Goal: Task Accomplishment & Management: Complete application form

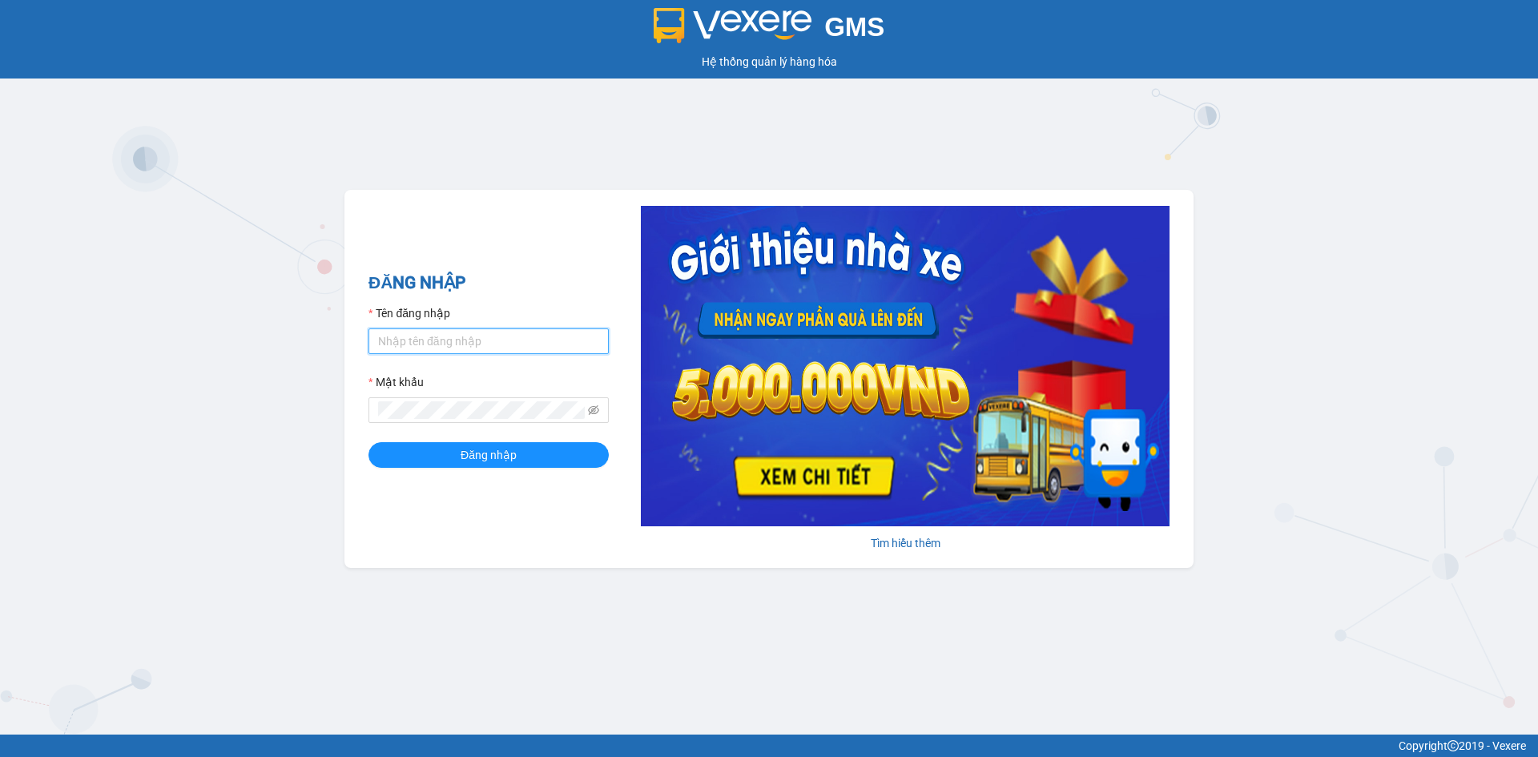
click at [434, 332] on input "Tên đăng nhập" at bounding box center [488, 341] width 240 height 26
type input "[DEMOGRAPHIC_DATA]vie"
click at [368, 442] on button "Đăng nhập" at bounding box center [488, 455] width 240 height 26
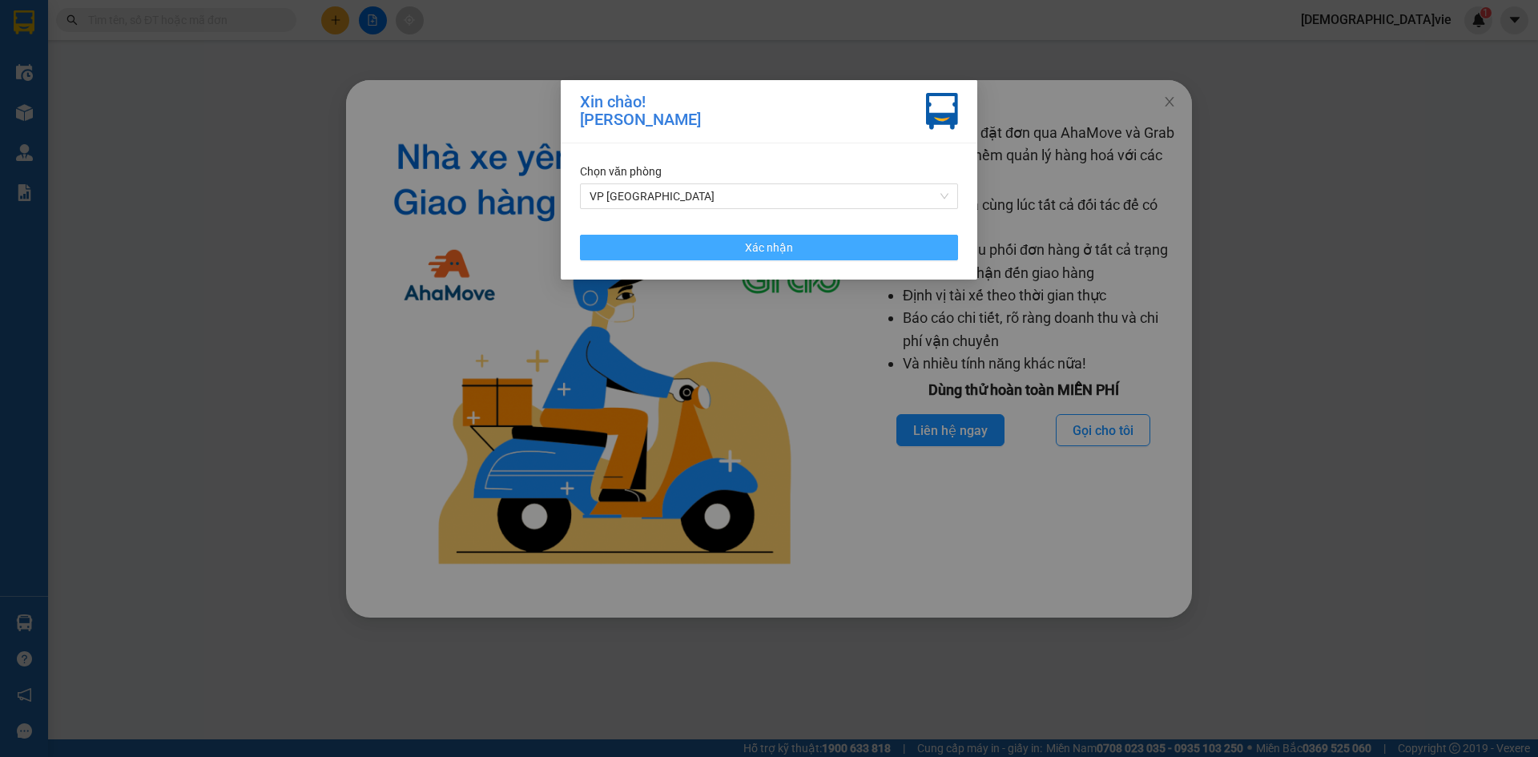
drag, startPoint x: 760, startPoint y: 252, endPoint x: 1125, endPoint y: 120, distance: 387.4
click at [757, 249] on span "Xác nhận" at bounding box center [769, 248] width 48 height 18
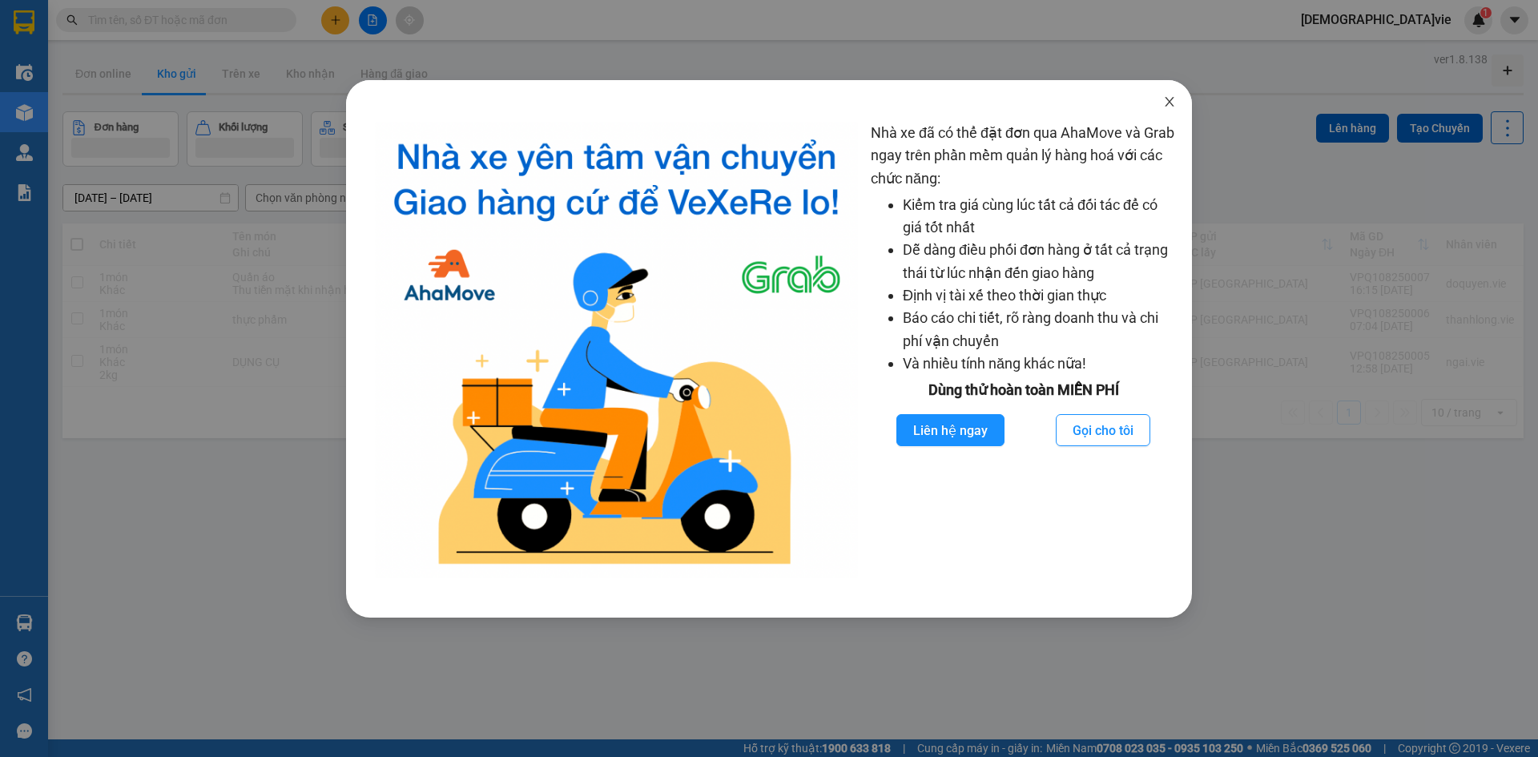
click at [1164, 105] on icon "close" at bounding box center [1169, 101] width 13 height 13
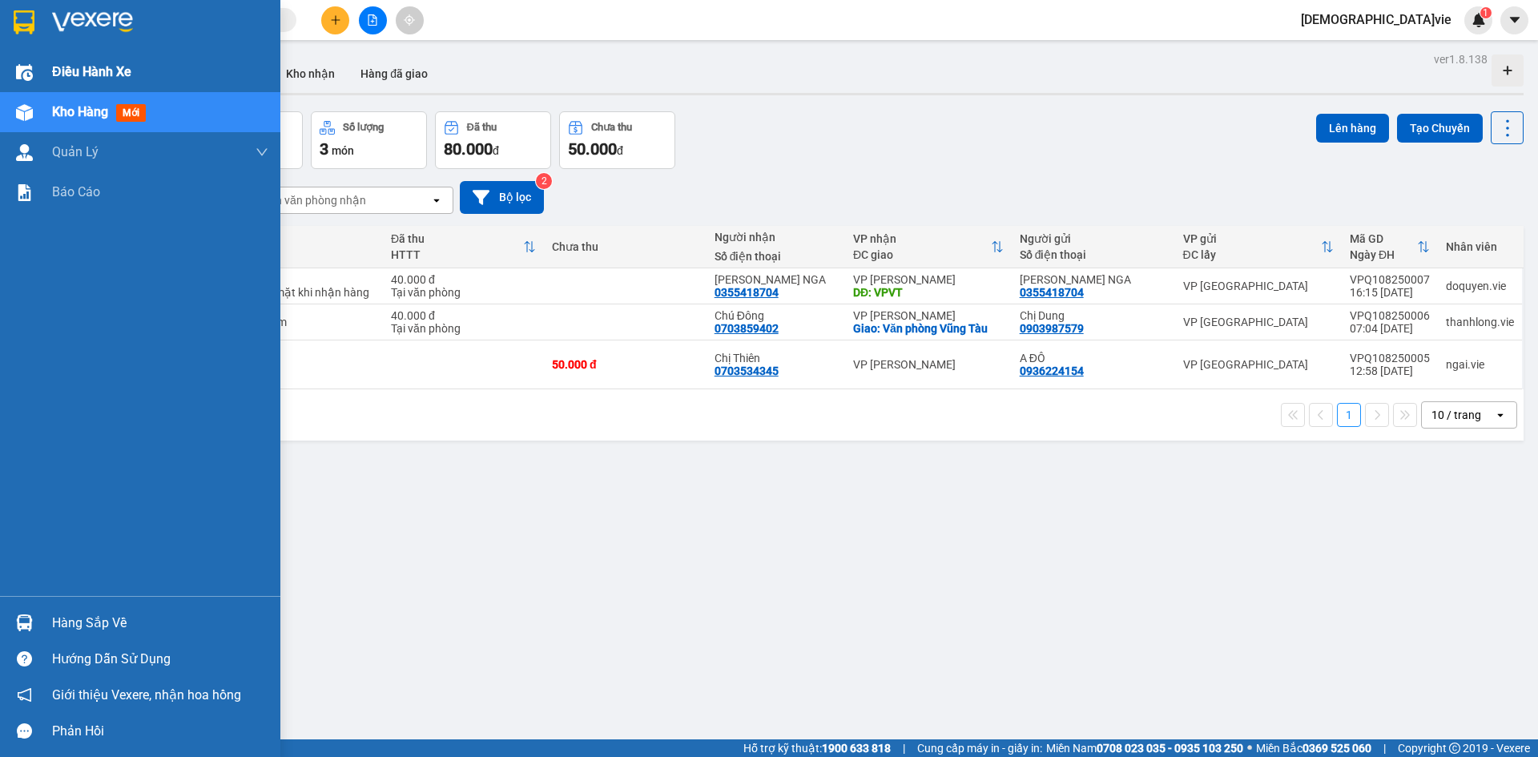
click at [24, 71] on img at bounding box center [24, 72] width 17 height 17
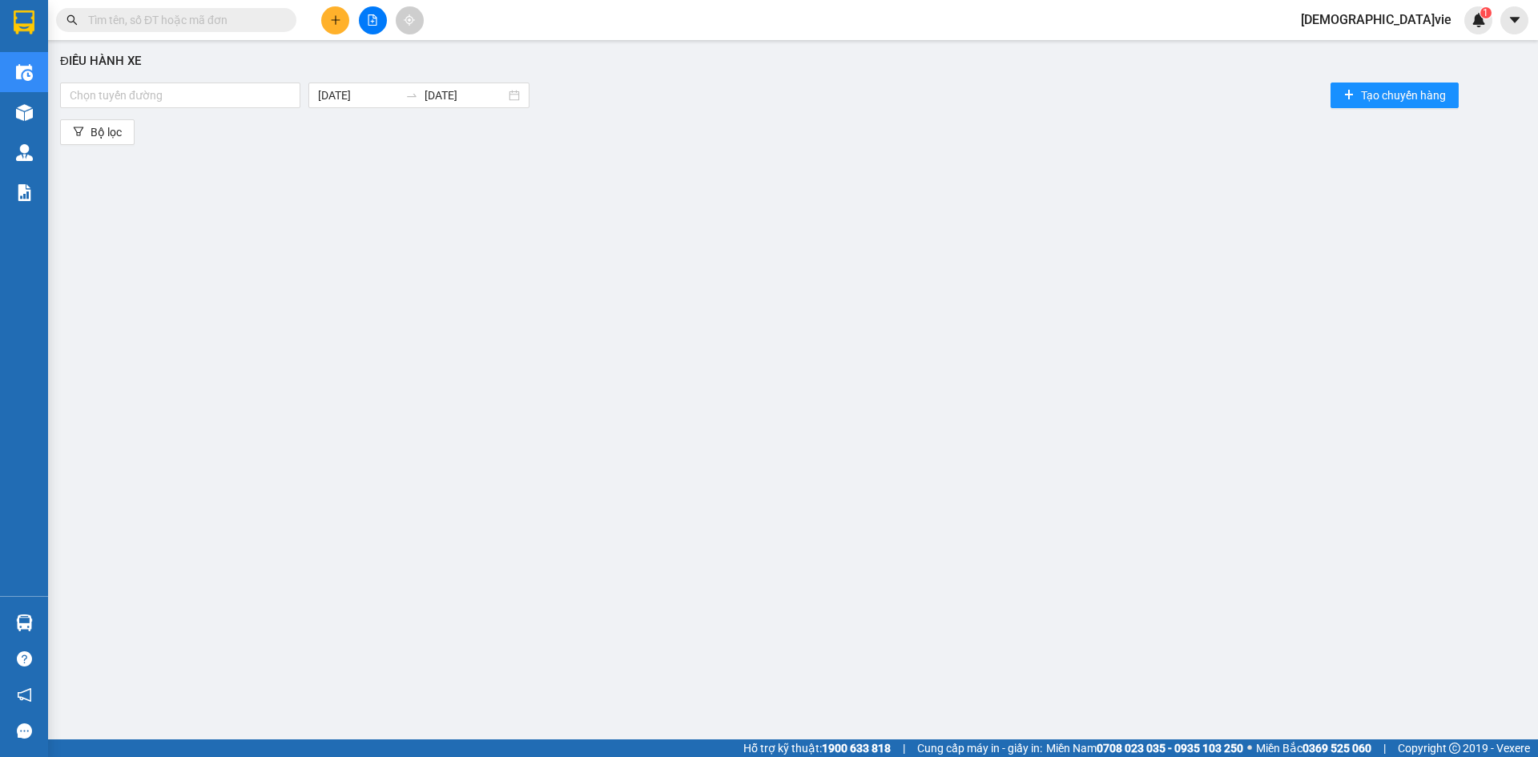
click at [344, 17] on button at bounding box center [335, 20] width 28 height 28
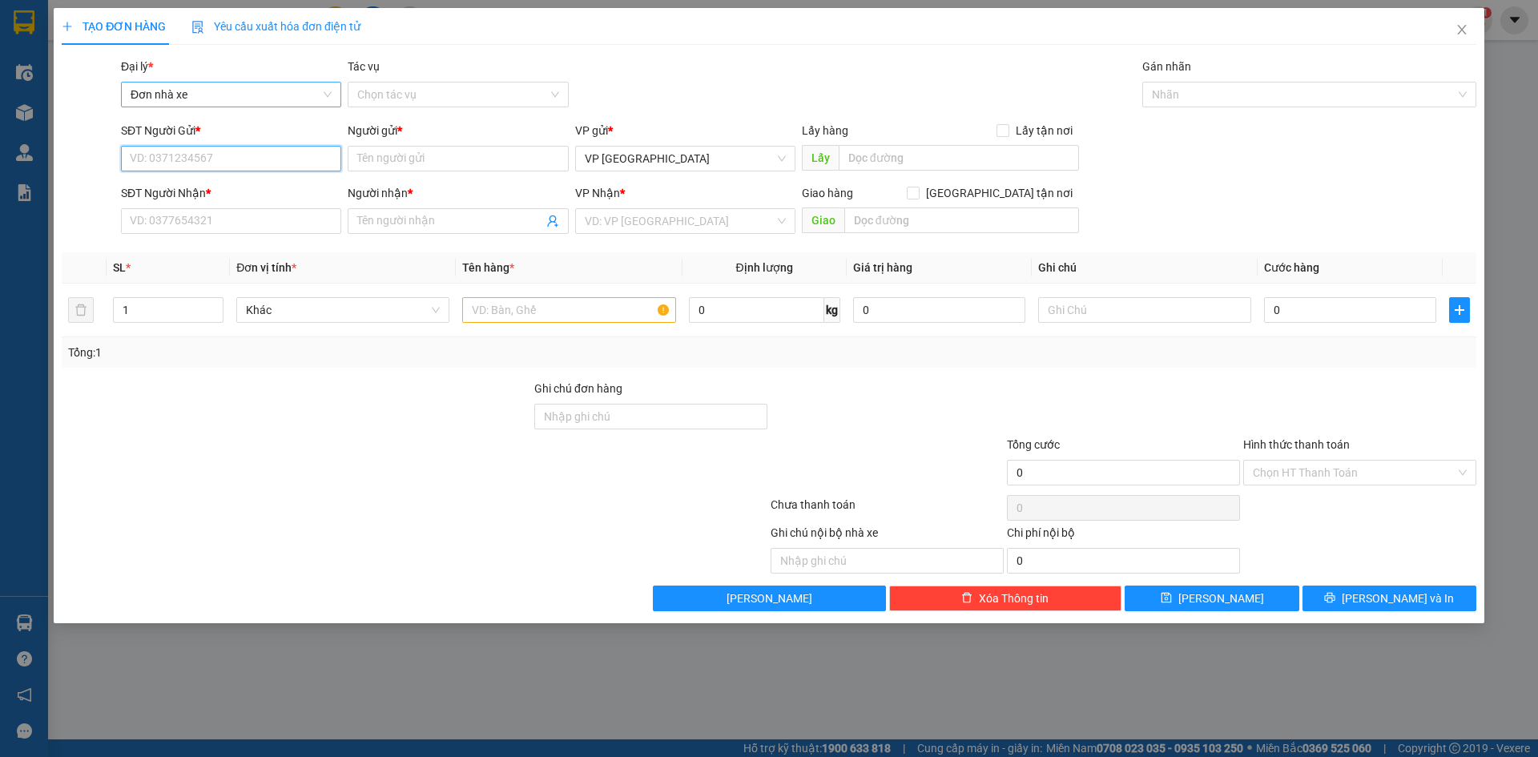
click at [235, 103] on span "Đơn nhà xe" at bounding box center [231, 94] width 201 height 24
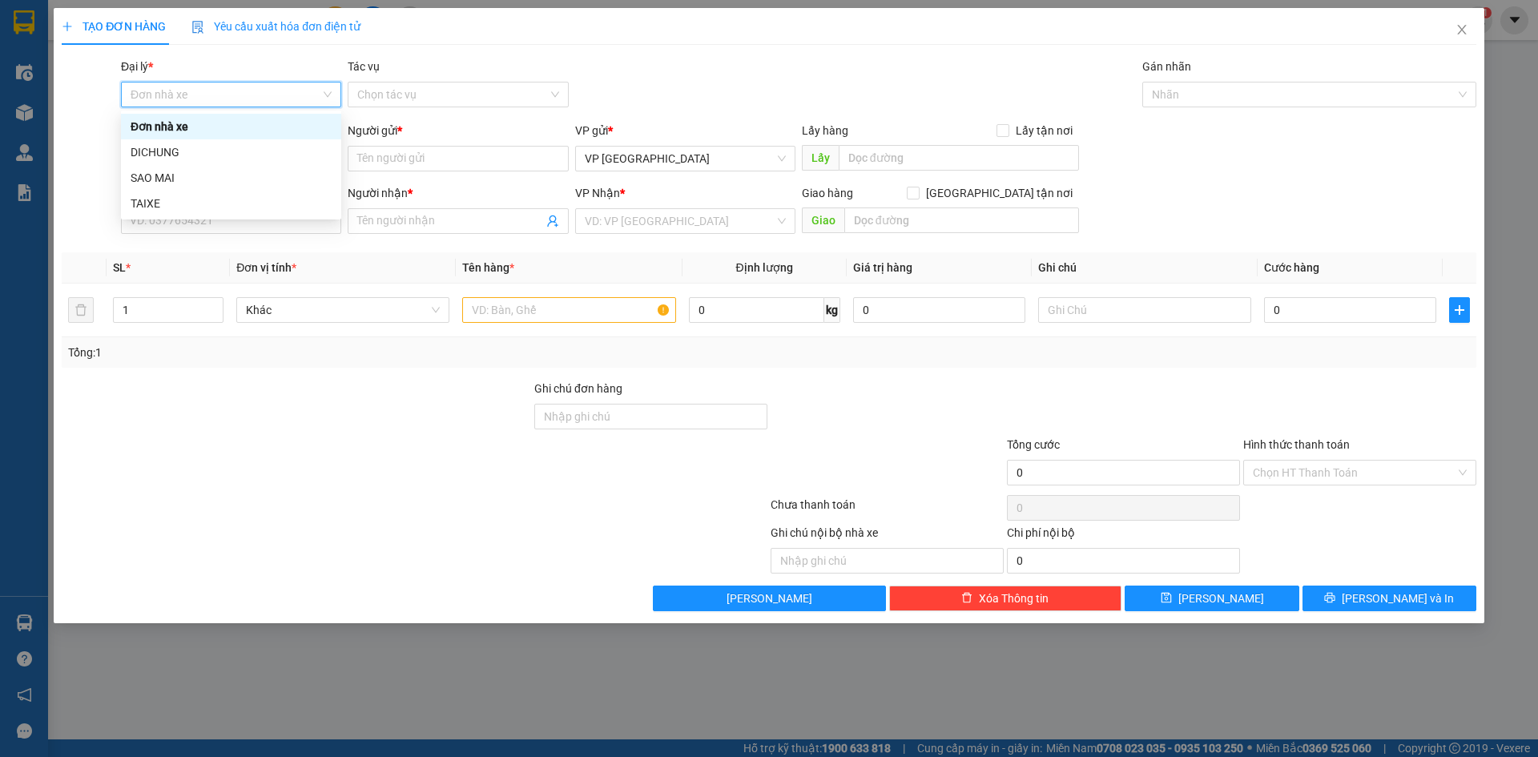
click at [501, 57] on div "TẠO ĐƠN HÀNG Yêu cầu xuất hóa đơn điện tử Transit Pickup Surcharge Ids Transit …" at bounding box center [769, 309] width 1415 height 603
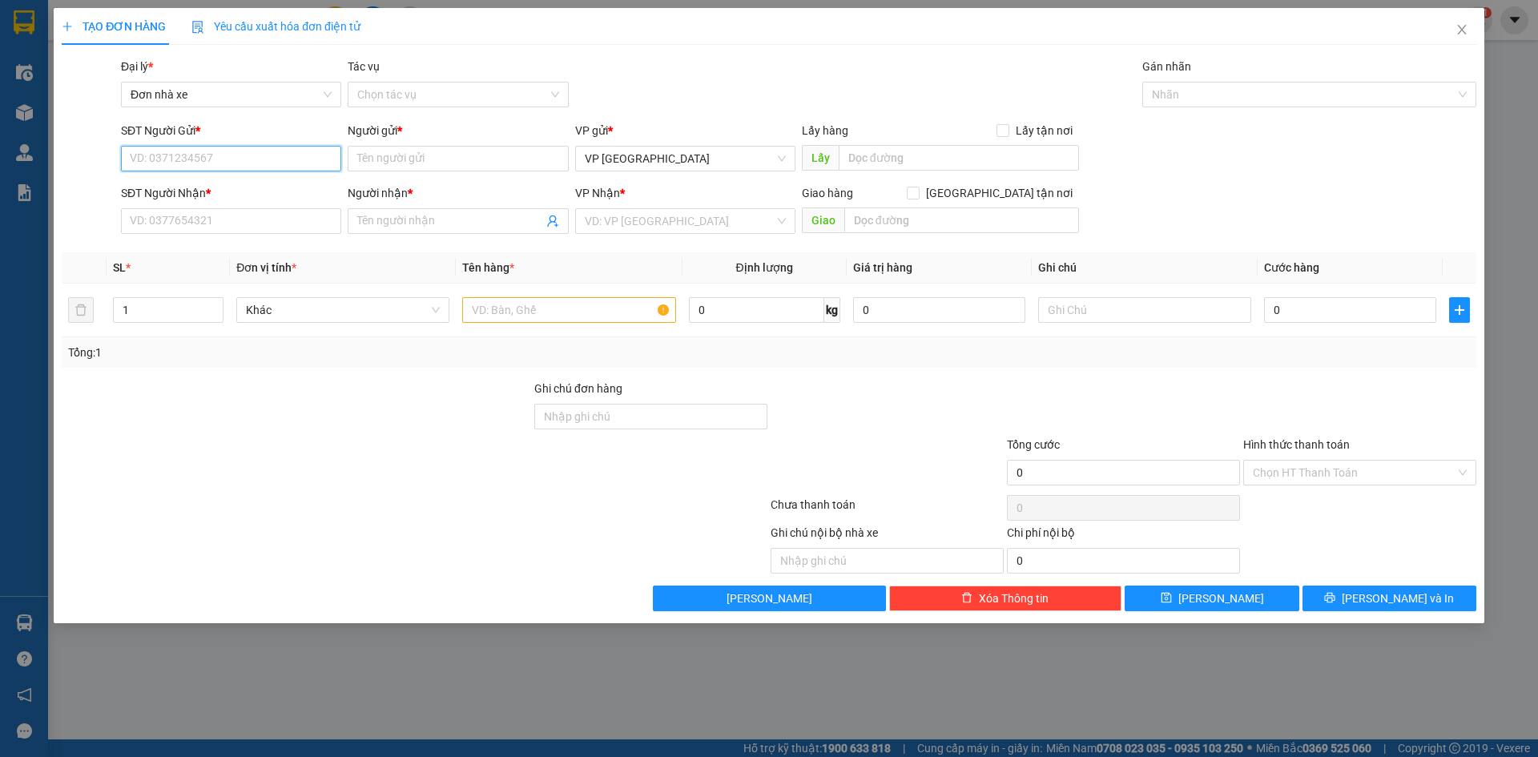
click at [182, 160] on input "SĐT Người Gửi *" at bounding box center [231, 159] width 220 height 26
type input "0907636325"
click at [421, 163] on input "Người gửi *" at bounding box center [458, 159] width 220 height 26
type input "CHƯƠNG"
click at [191, 217] on input "SĐT Người Nhận *" at bounding box center [231, 221] width 220 height 26
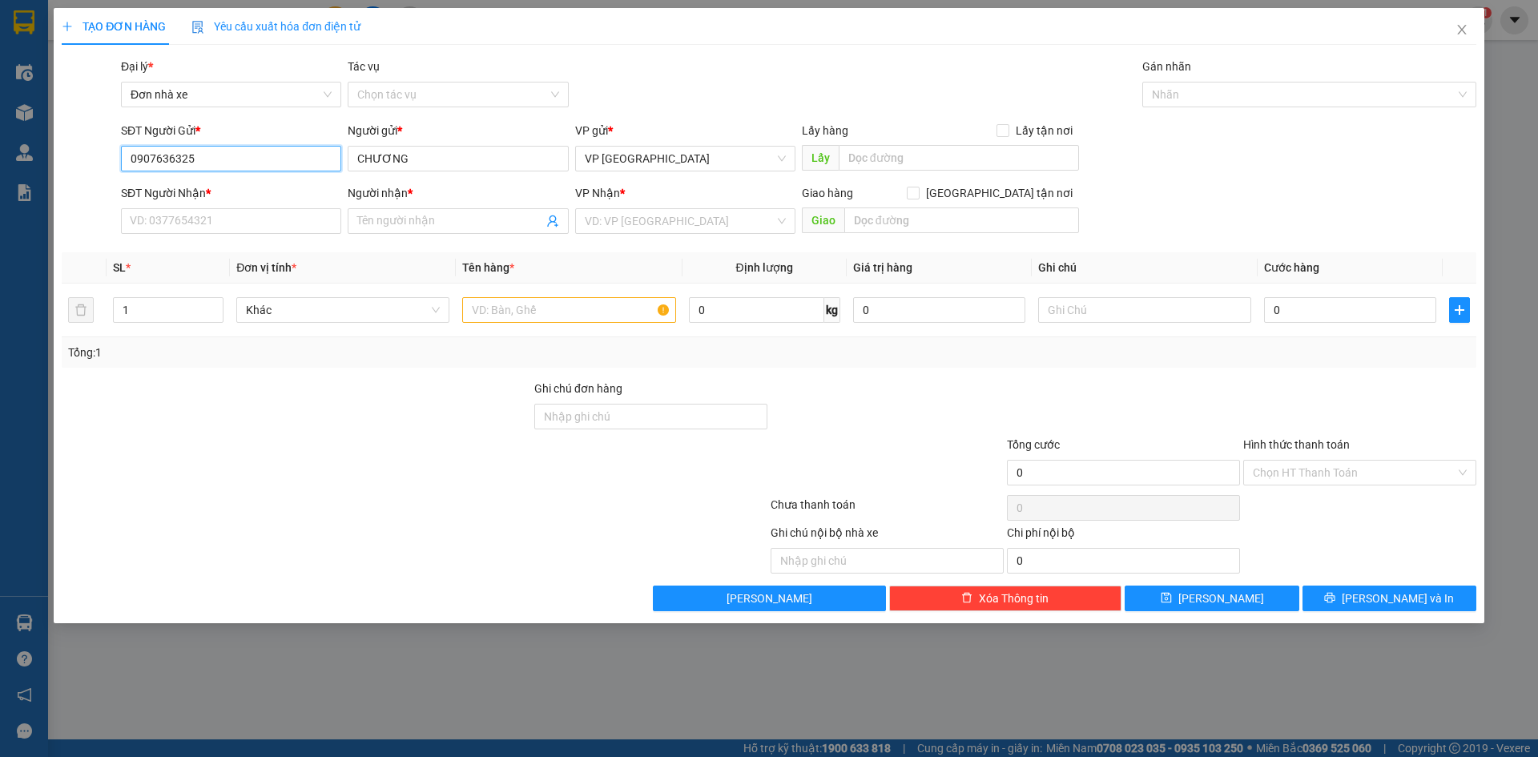
drag, startPoint x: 235, startPoint y: 159, endPoint x: 0, endPoint y: 183, distance: 235.9
click at [0, 183] on div "TẠO ĐƠN HÀNG Yêu cầu xuất hóa đơn điện tử Transit Pickup Surcharge Ids Transit …" at bounding box center [769, 378] width 1538 height 757
click at [155, 229] on input "SĐT Người Nhận *" at bounding box center [231, 221] width 220 height 26
paste input "0907636325"
type input "0907636325"
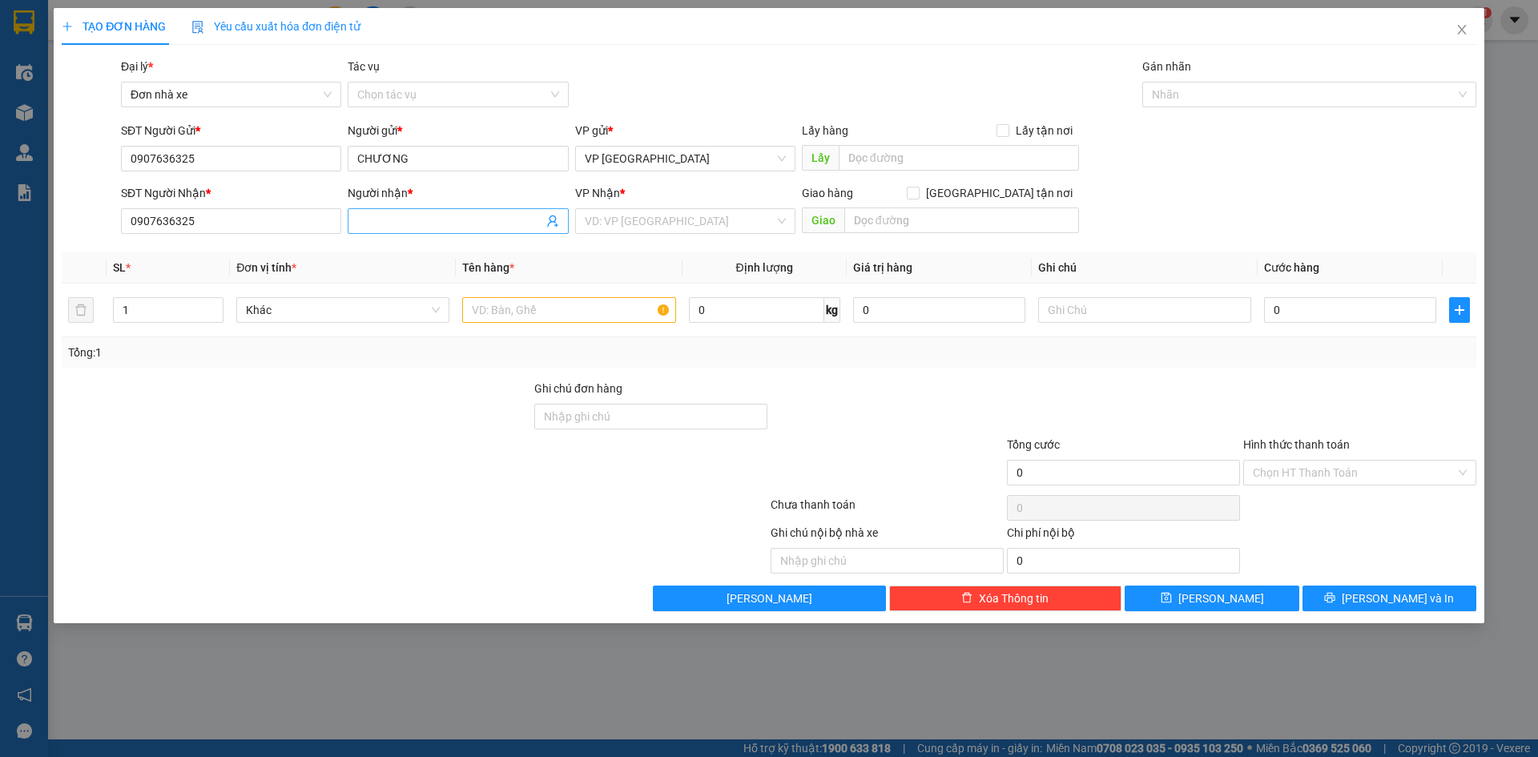
click at [412, 216] on input "Người nhận *" at bounding box center [449, 221] width 185 height 18
paste input "0907636325"
type input "0907636325"
click at [710, 228] on input "search" at bounding box center [680, 221] width 190 height 24
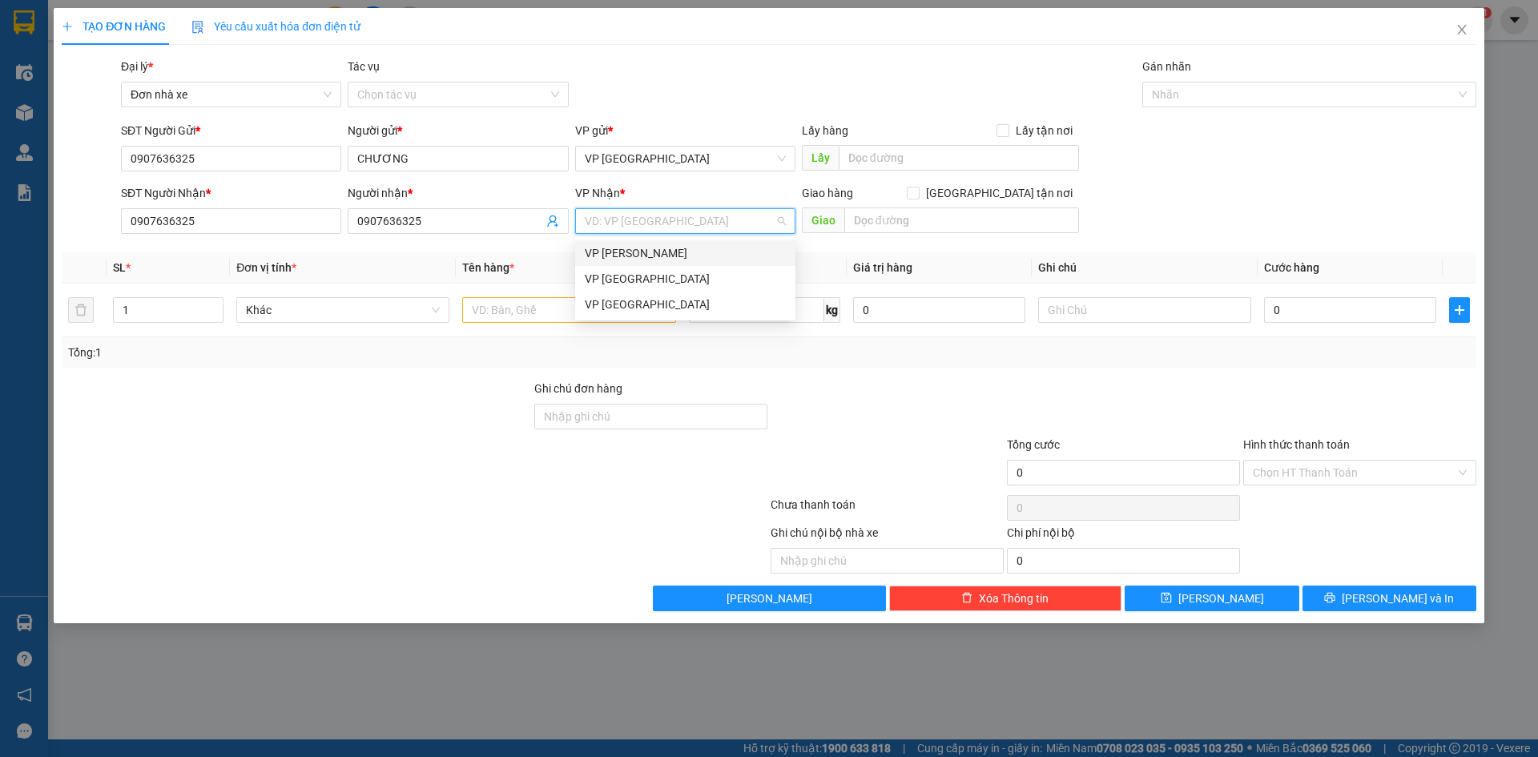
click at [628, 252] on div "VP [PERSON_NAME]" at bounding box center [685, 253] width 201 height 18
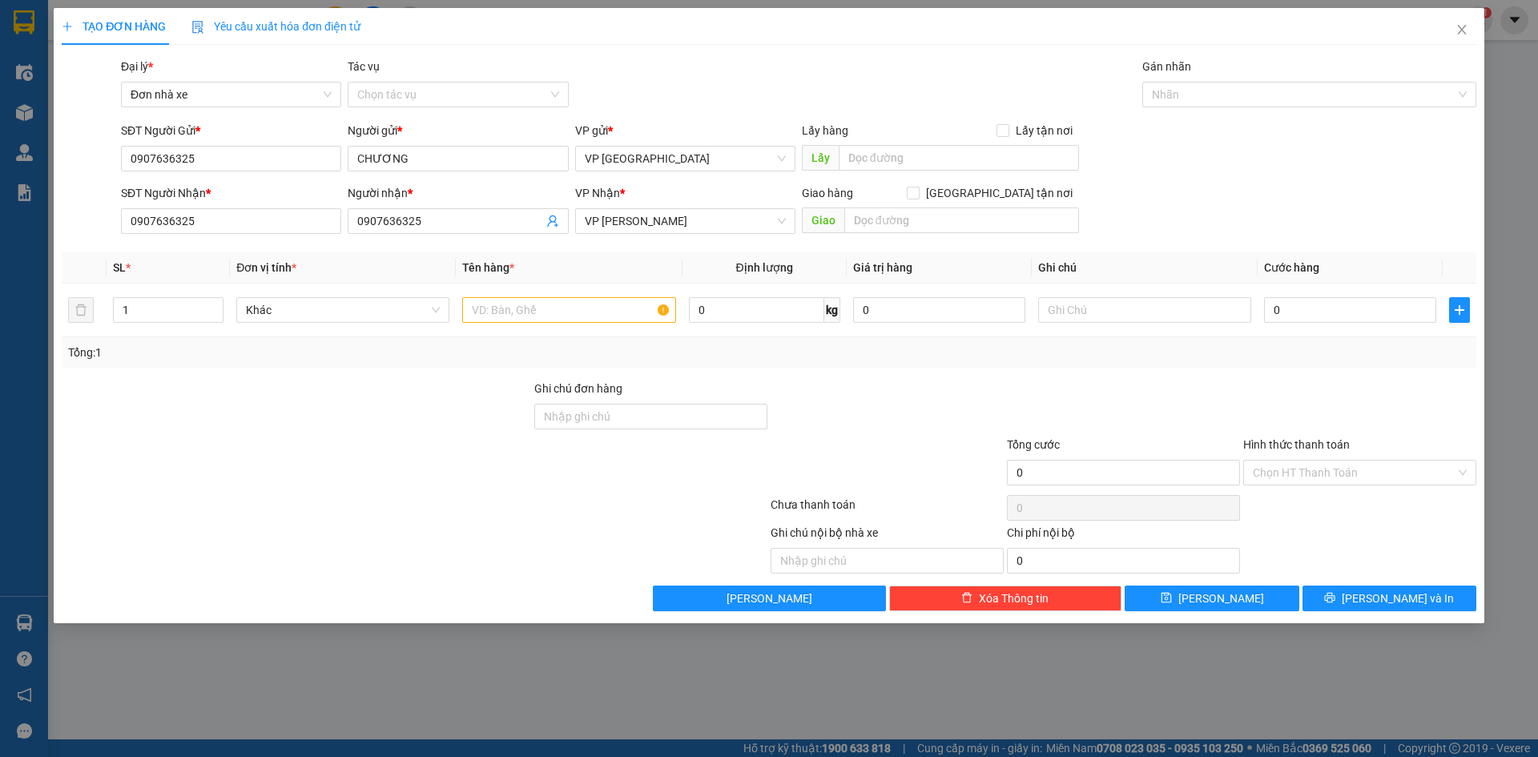
click at [1209, 186] on div "SĐT Người Nhận * 0907636325 Người nhận * 0907636325 VP Nhận * VP Vũng Tàu Giao …" at bounding box center [799, 212] width 1362 height 56
click at [591, 314] on input "text" at bounding box center [568, 310] width 213 height 26
type input "D"
type input "ĐIỆN THOẠI"
click at [1330, 308] on input "0" at bounding box center [1350, 310] width 172 height 26
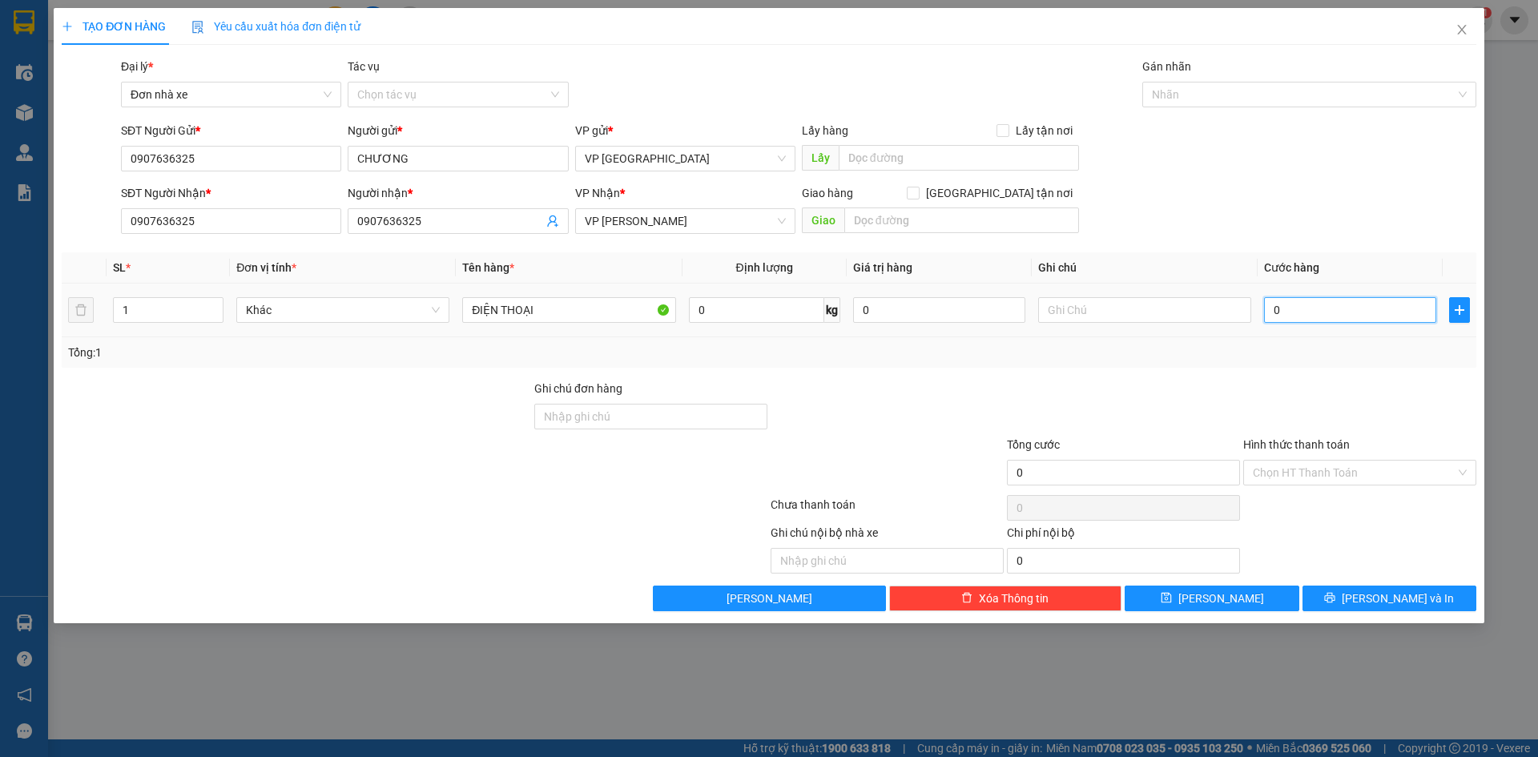
type input "6"
type input "60"
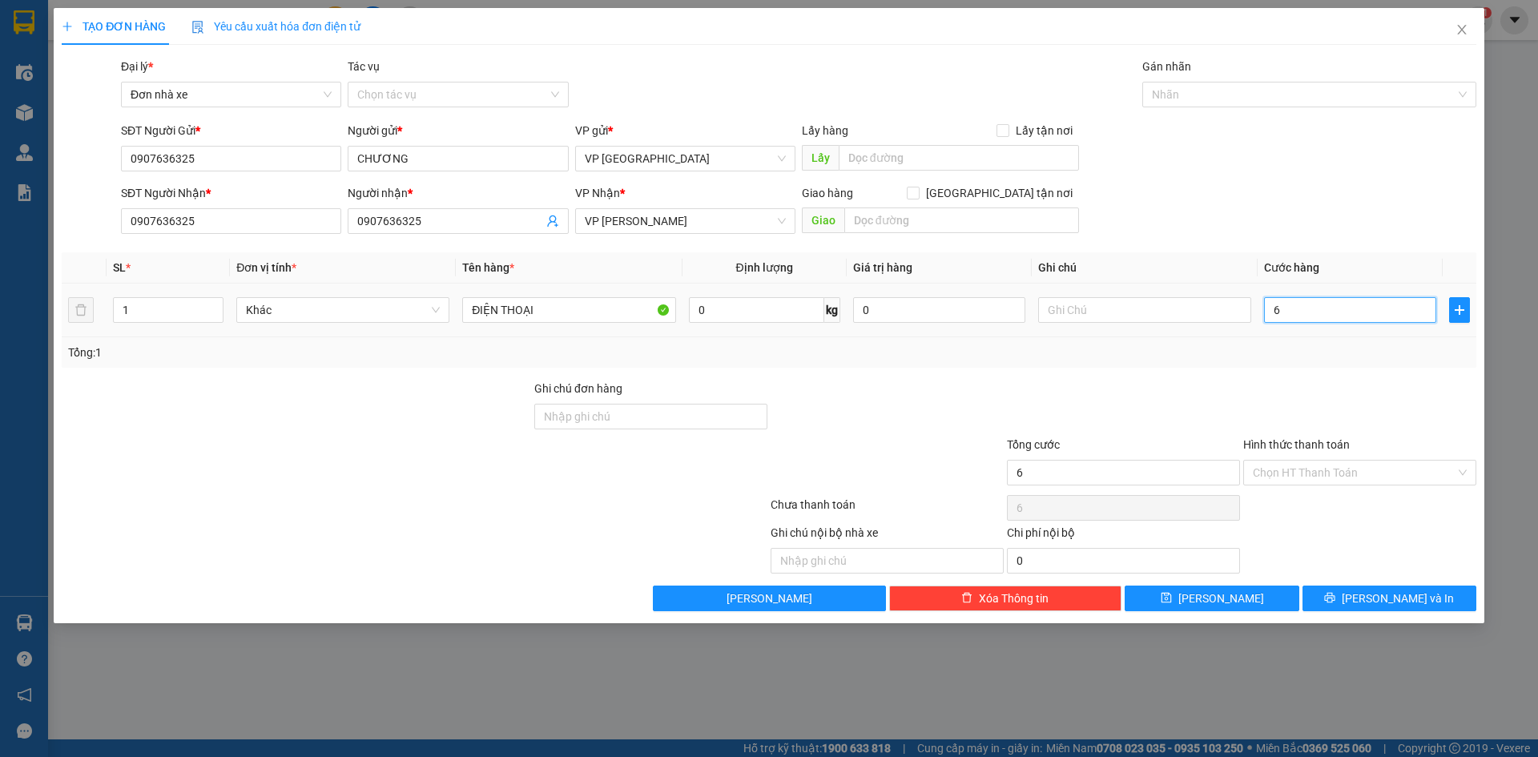
type input "60"
type input "600"
type input "6.000"
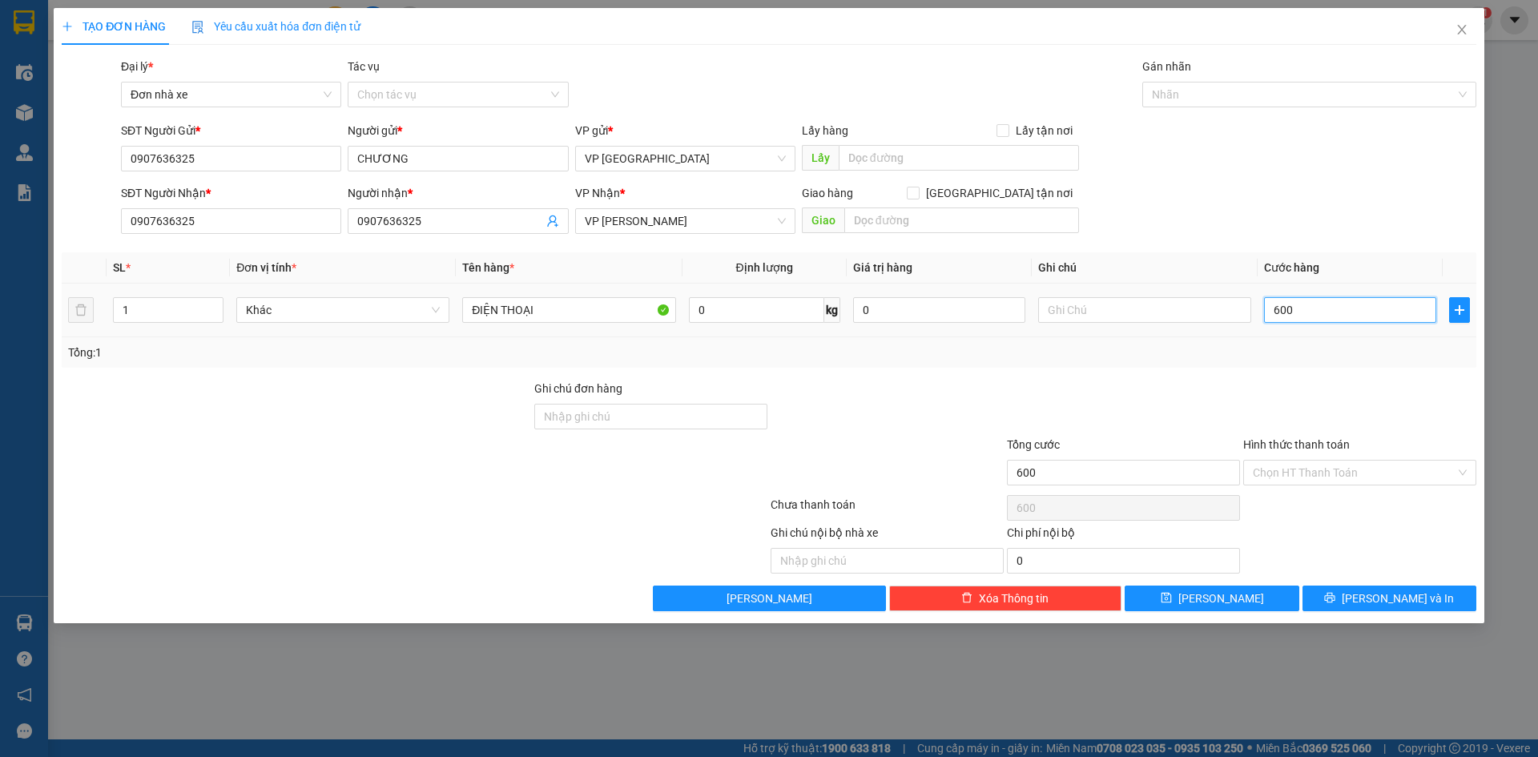
type input "6.000"
type input "60.000"
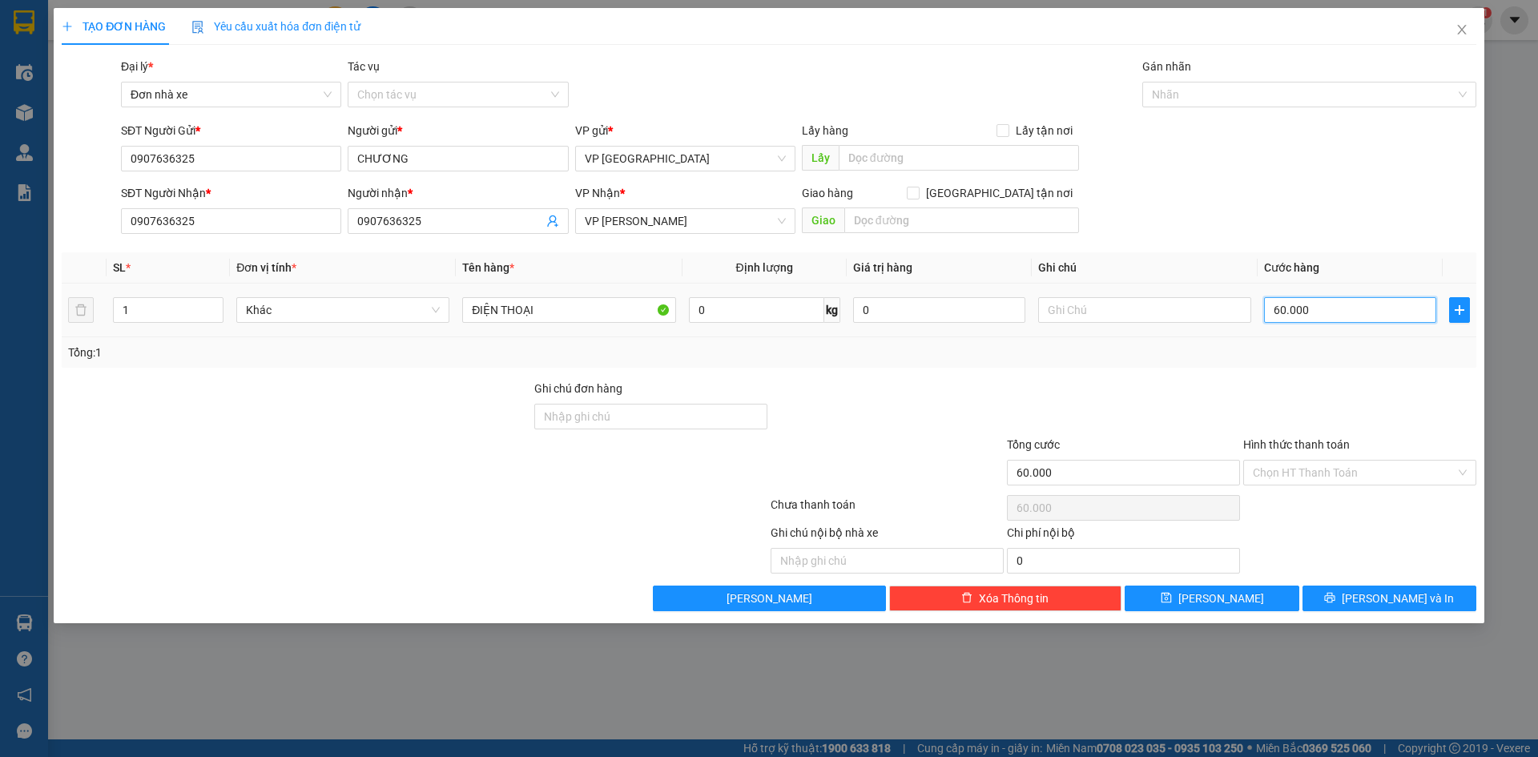
type input "60.000"
click at [1171, 594] on icon "save" at bounding box center [1166, 598] width 10 height 10
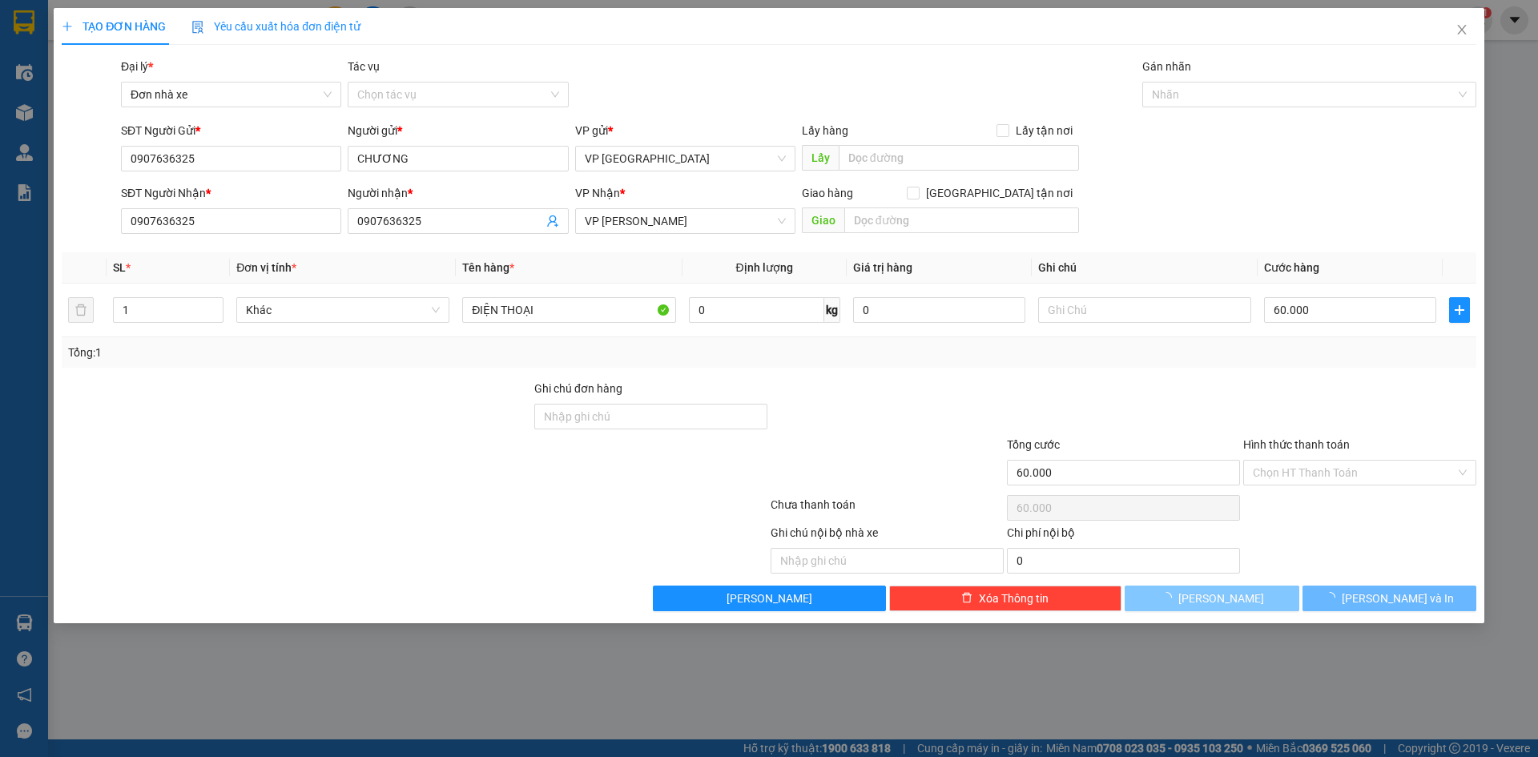
type input "0"
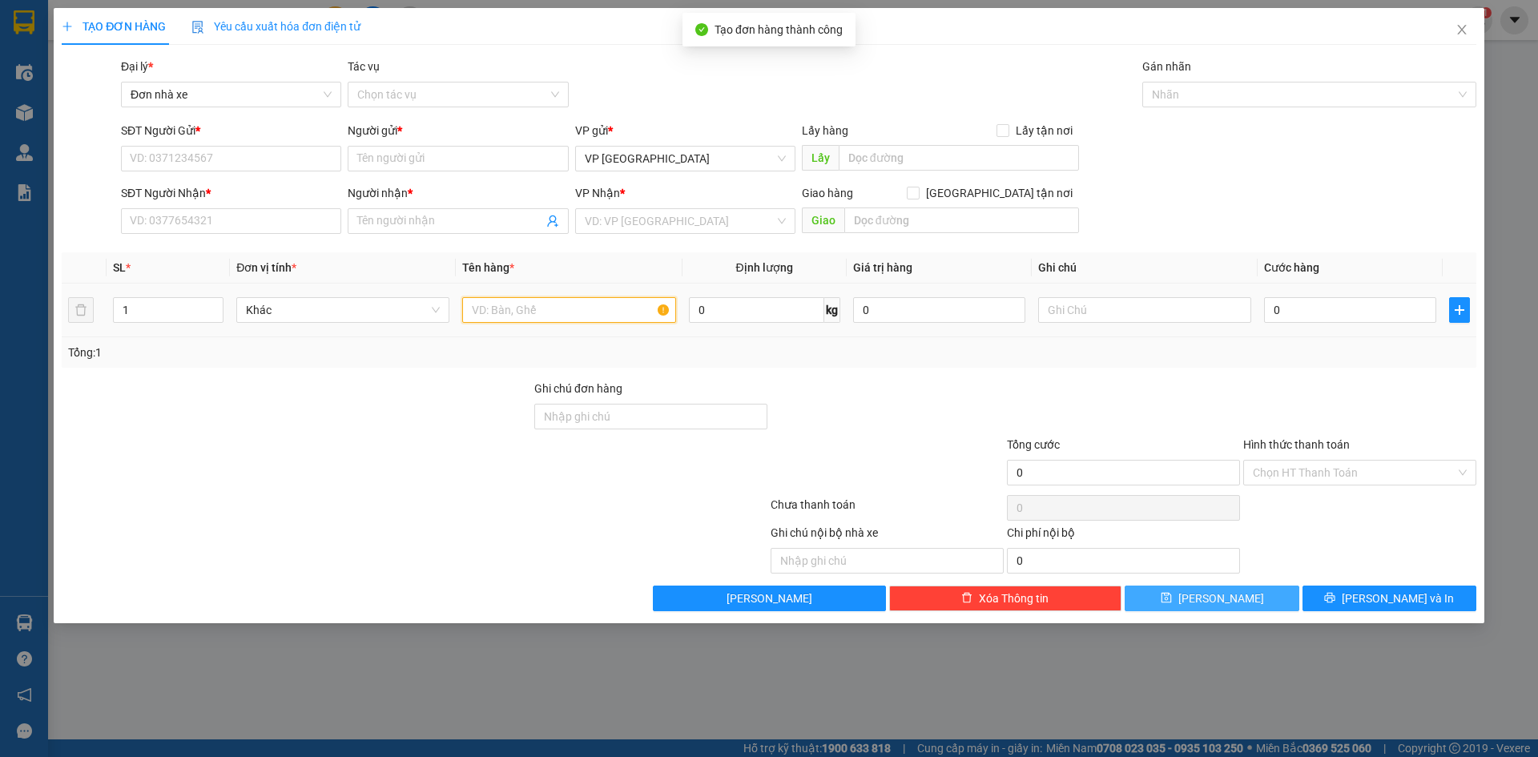
click at [552, 314] on input "text" at bounding box center [568, 310] width 213 height 26
type input "D"
type input "Đ"
click at [1461, 26] on icon "close" at bounding box center [1461, 29] width 13 height 13
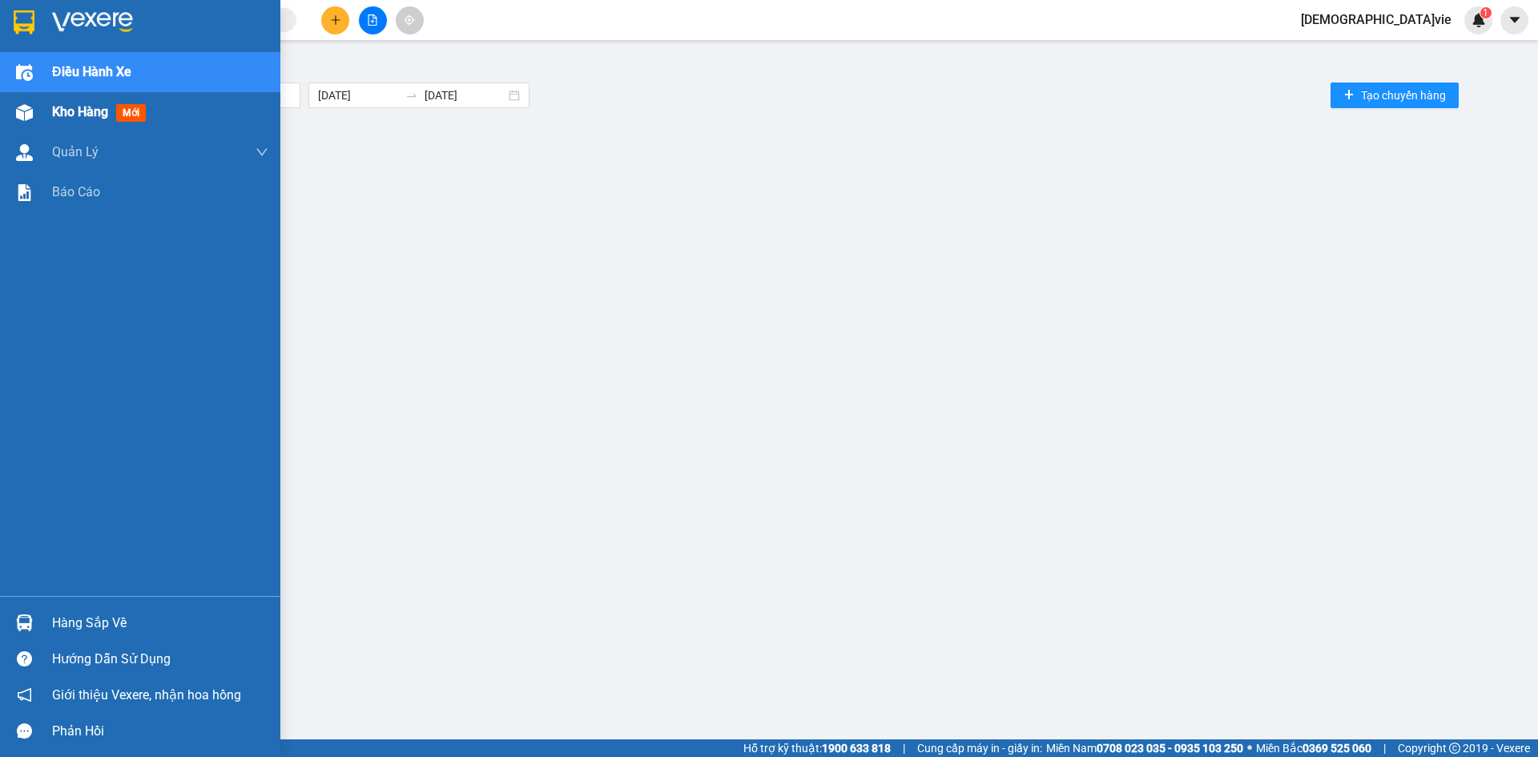
click at [29, 108] on img at bounding box center [24, 112] width 17 height 17
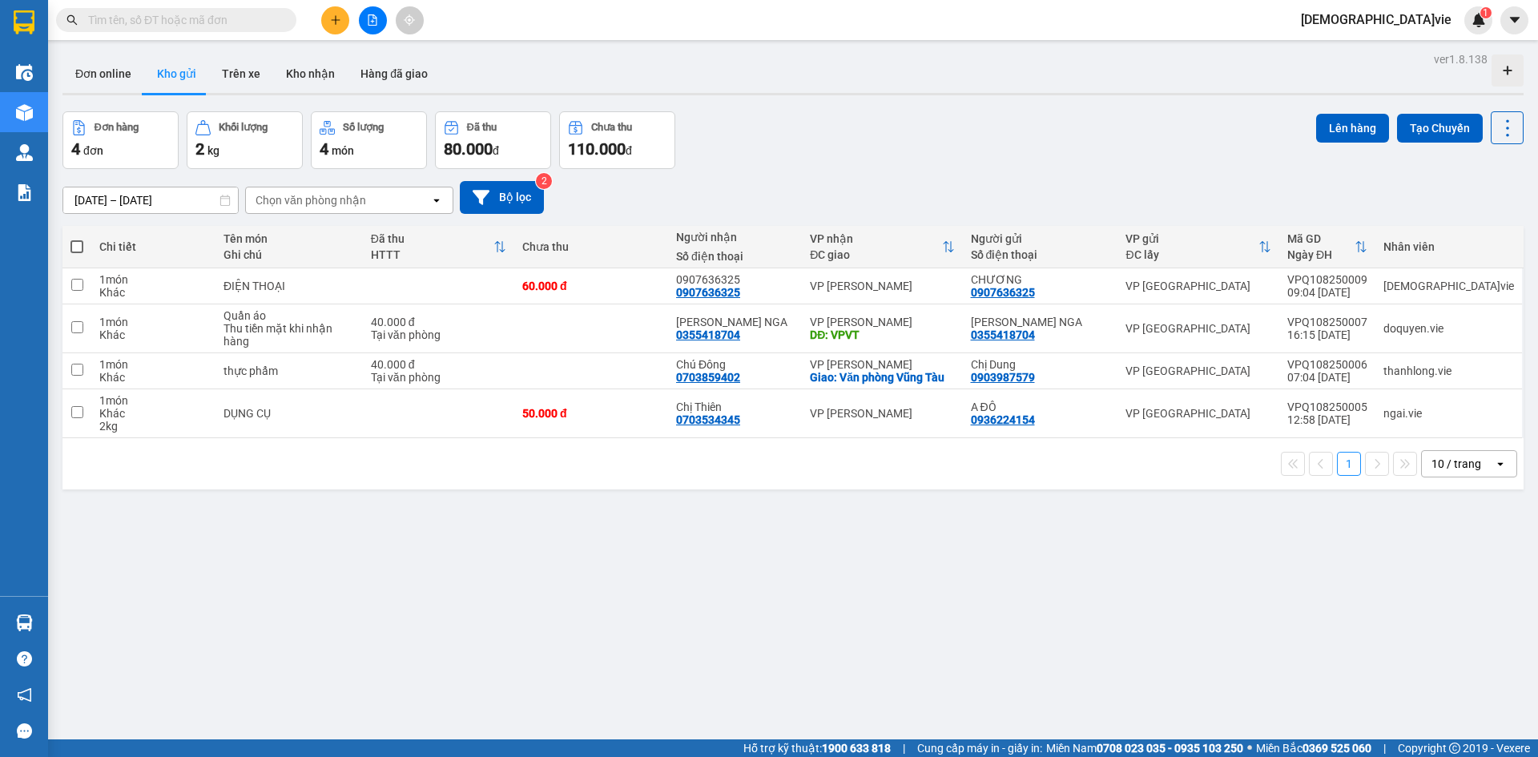
click at [615, 561] on div "ver 1.8.138 Đơn online Kho gửi Trên xe Kho nhận Hàng đã giao Đơn hàng 4 đơn Khố…" at bounding box center [793, 426] width 1474 height 757
click at [660, 288] on div "60.000 đ" at bounding box center [591, 286] width 138 height 13
checkbox input "true"
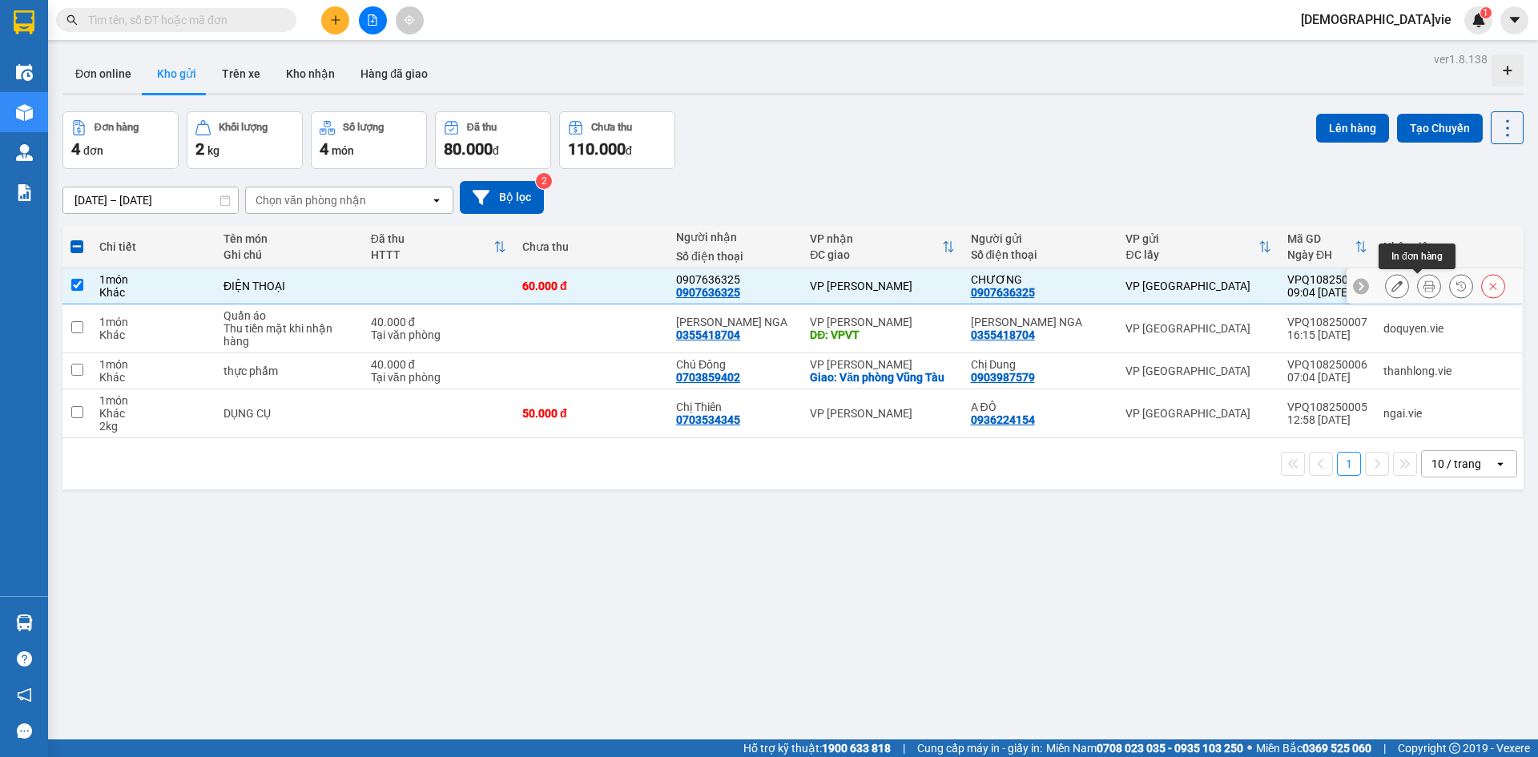
click at [1418, 286] on button at bounding box center [1429, 286] width 22 height 28
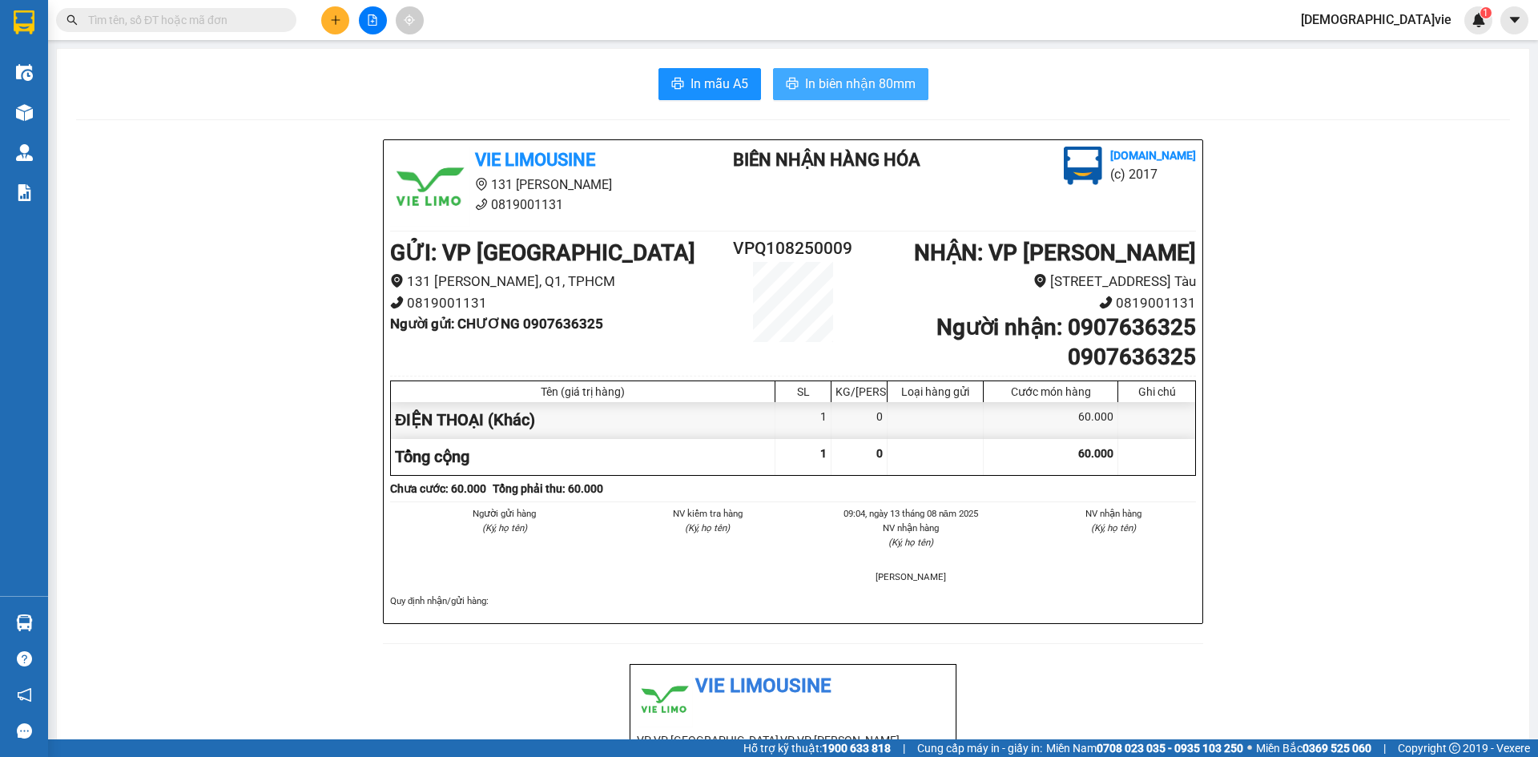
click at [850, 79] on span "In biên nhận 80mm" at bounding box center [860, 84] width 111 height 20
click at [873, 87] on span "In biên nhận 80mm" at bounding box center [860, 84] width 111 height 20
click at [827, 82] on span "In biên nhận 80mm" at bounding box center [860, 84] width 111 height 20
